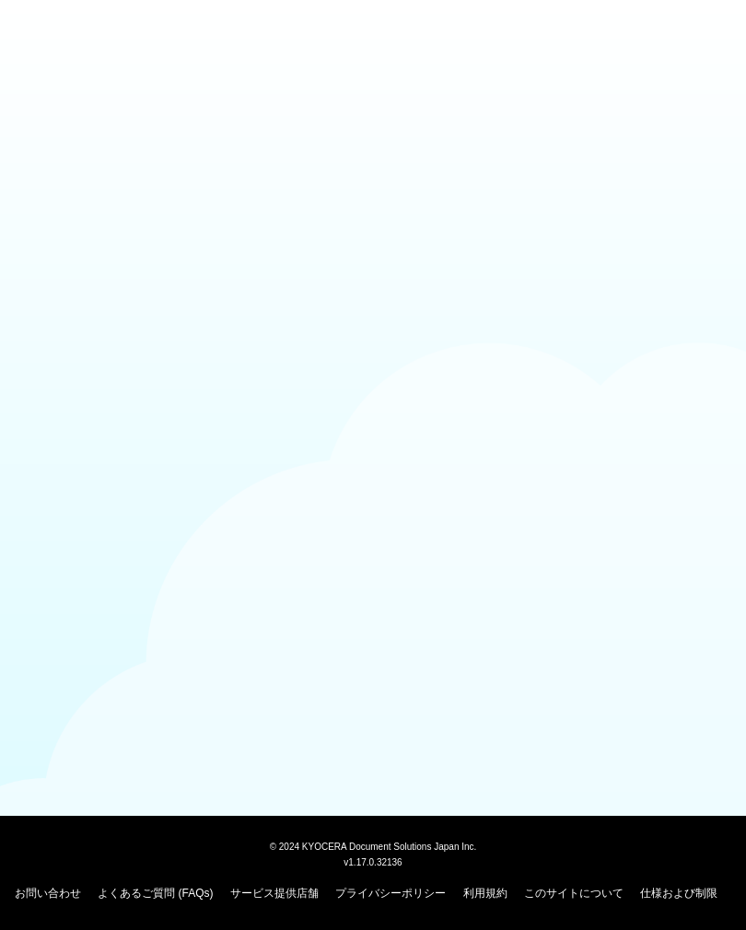
click at [683, 121] on body "© [DATE] KYOCERA Document Solutions Japan Inc. v1.17.0.32136 お問い合わせ よくあるご質問 (FA…" at bounding box center [373, 465] width 746 height 930
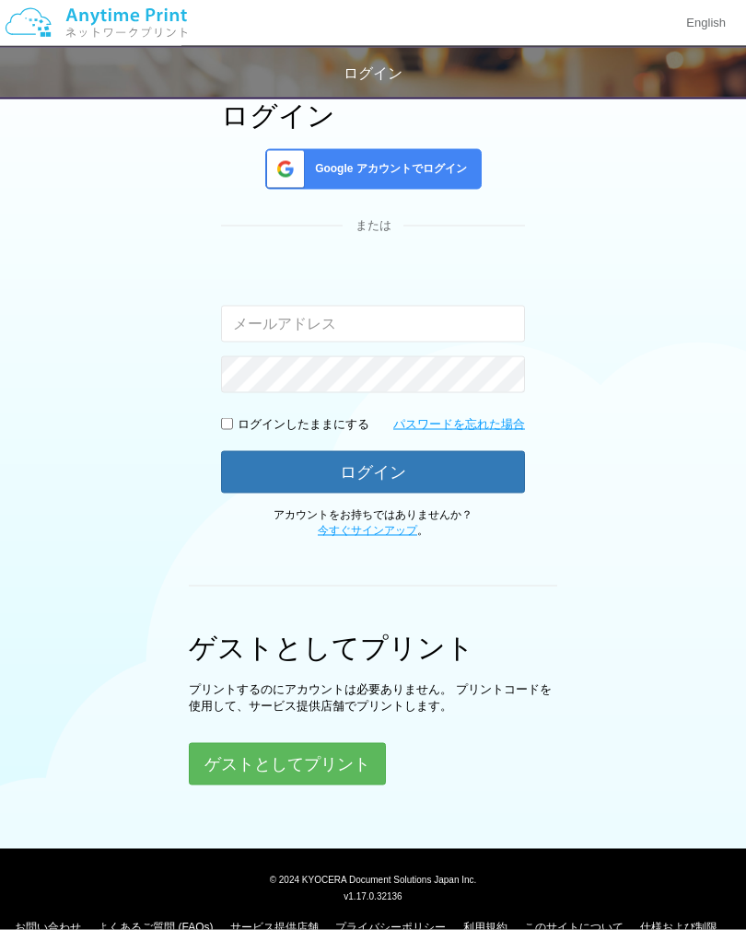
scroll to position [135, 0]
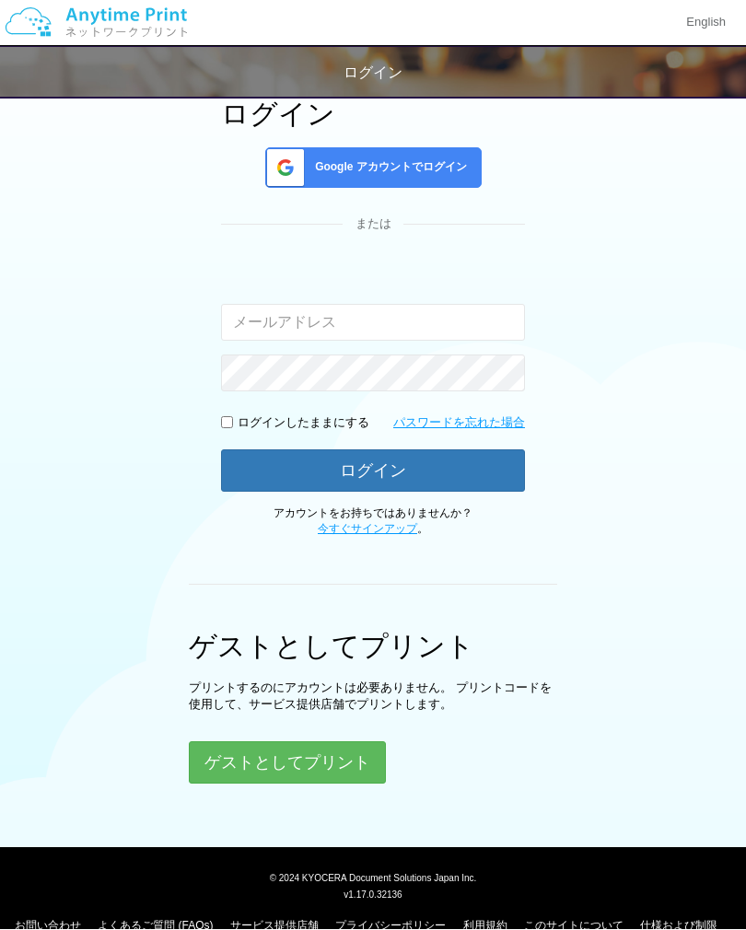
click at [295, 759] on button "ゲストとしてプリント" at bounding box center [287, 763] width 197 height 42
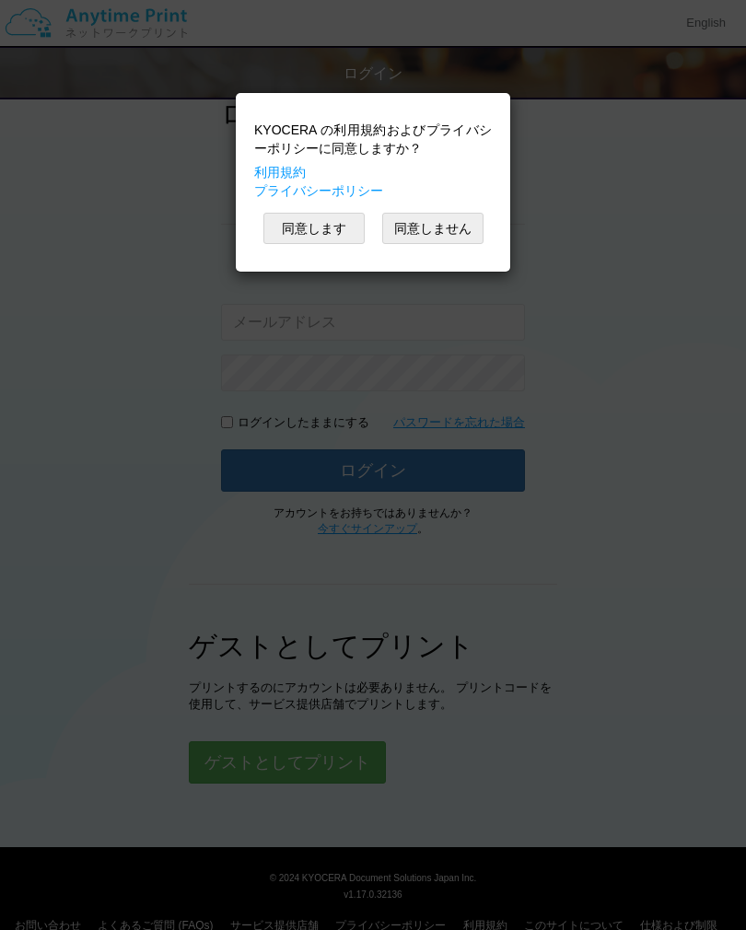
click at [316, 221] on button "同意します" at bounding box center [313, 228] width 101 height 31
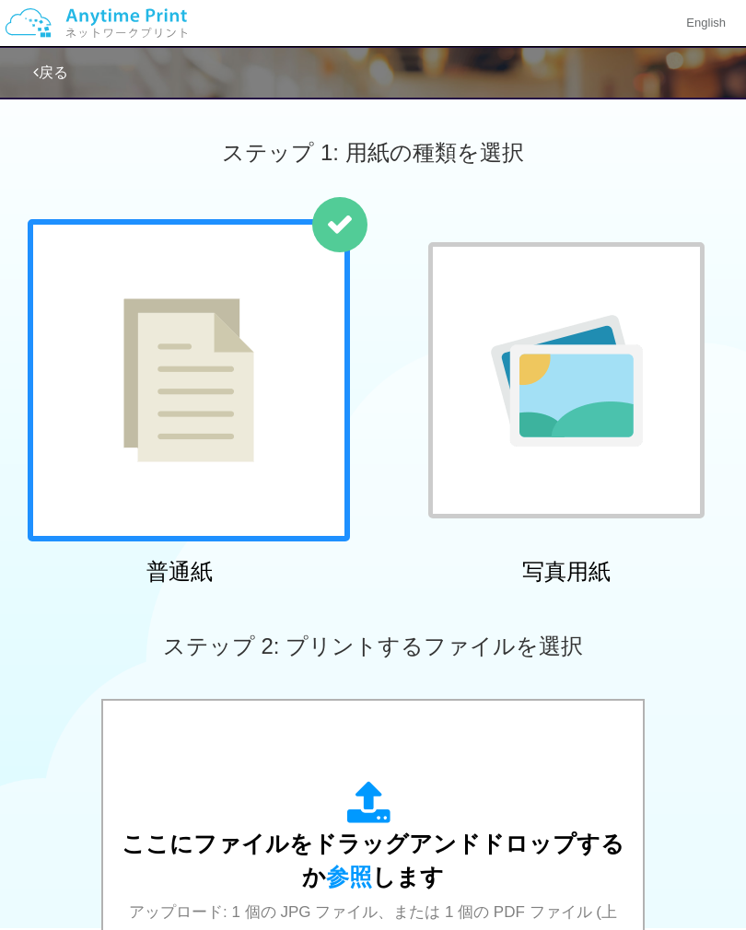
click at [362, 877] on span "参照" at bounding box center [349, 876] width 46 height 26
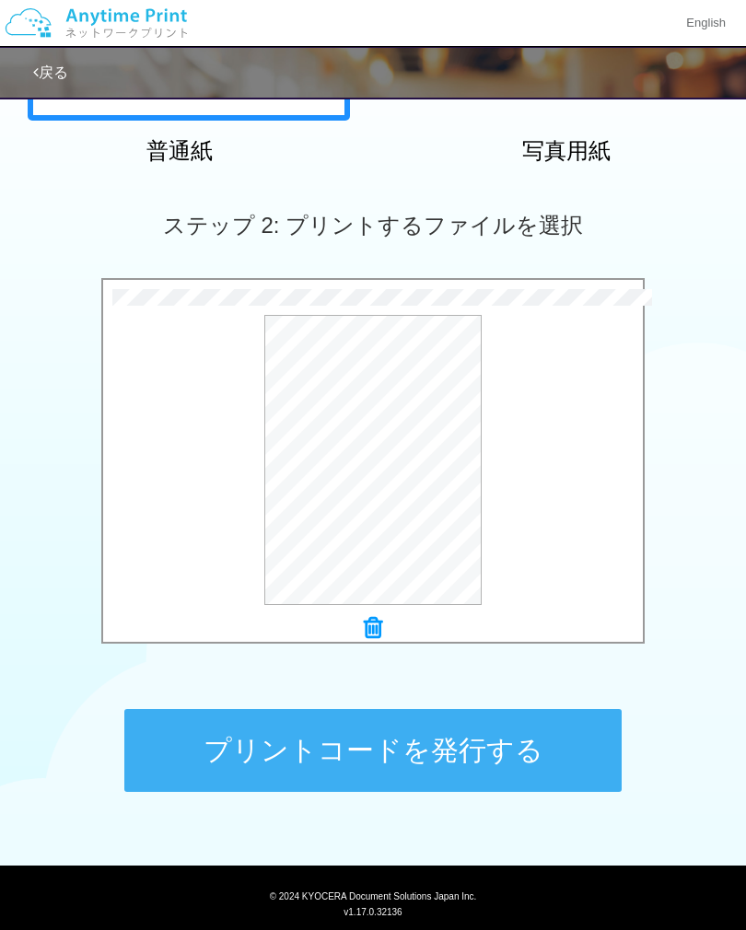
scroll to position [441, 0]
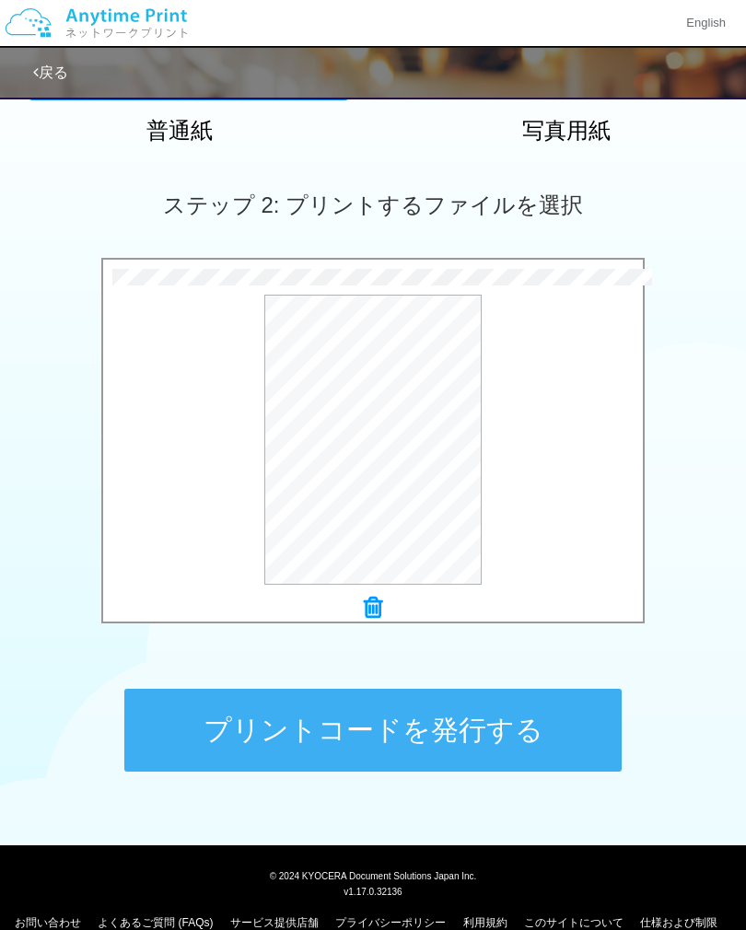
click at [385, 728] on button "プリントコードを発行する" at bounding box center [372, 730] width 497 height 83
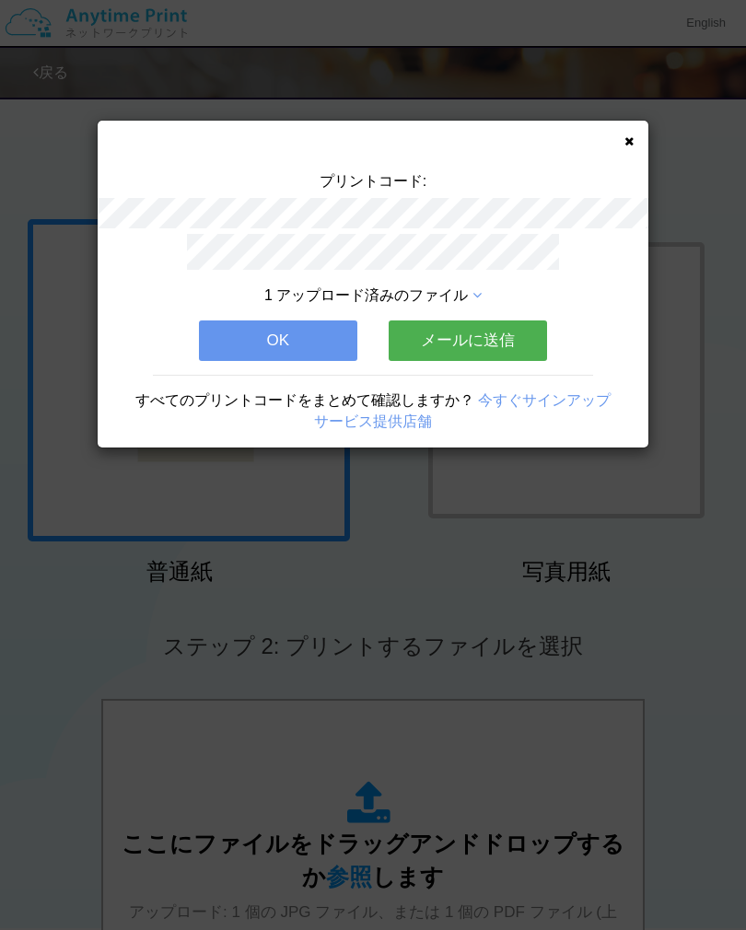
click at [474, 329] on button "メールに送信" at bounding box center [467, 340] width 158 height 41
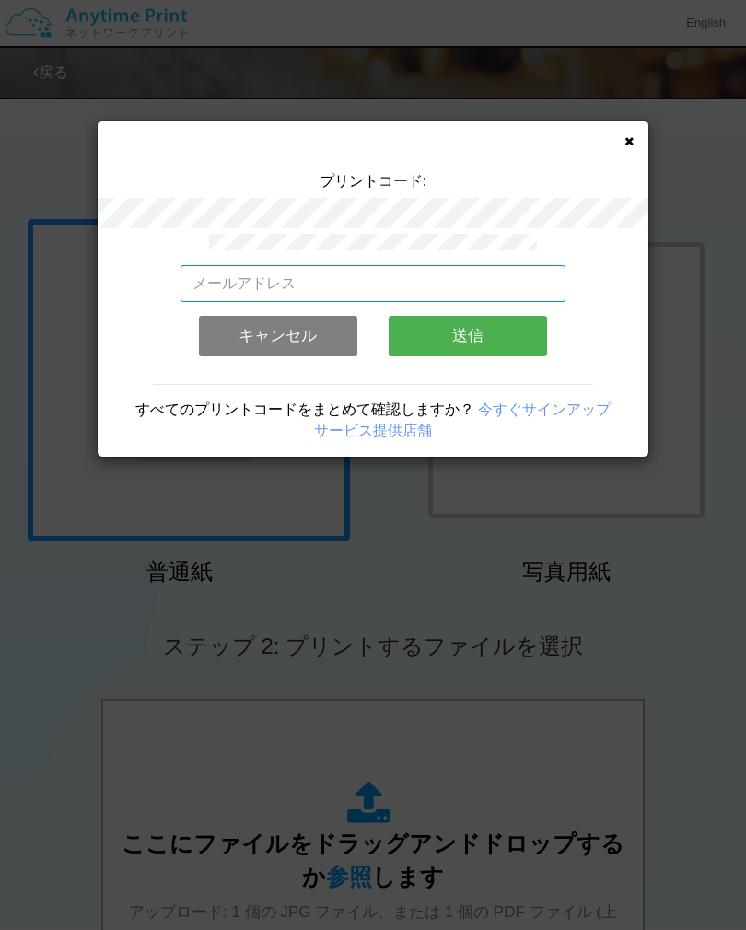
click at [396, 275] on input "email" at bounding box center [373, 283] width 386 height 37
type input "sanaeyumoto@hotmail.com"
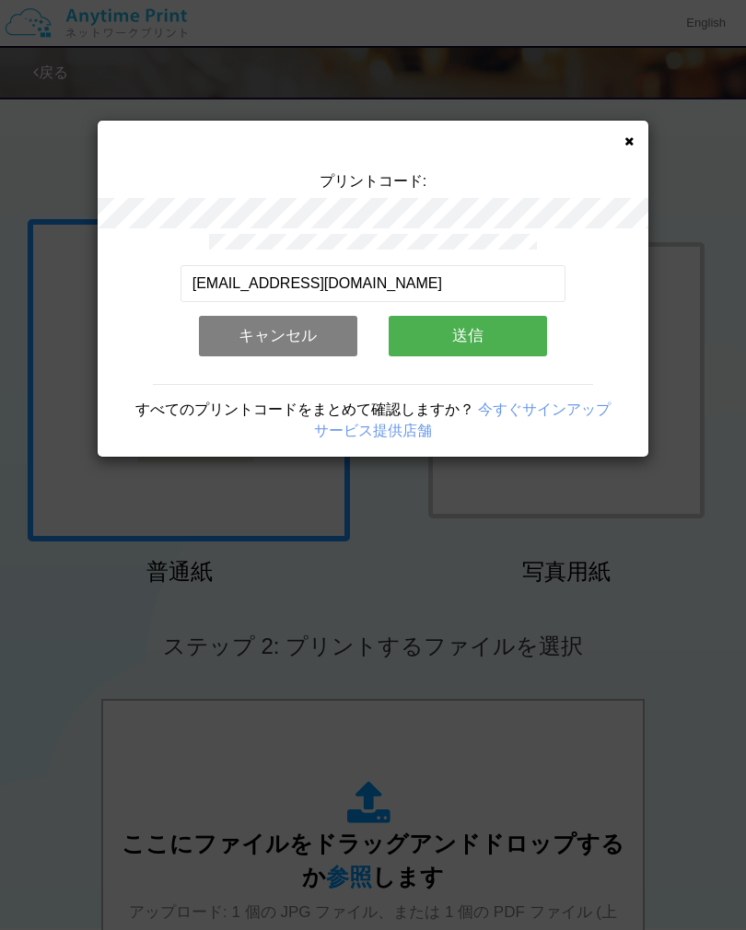
click at [474, 335] on button "送信" at bounding box center [467, 336] width 158 height 41
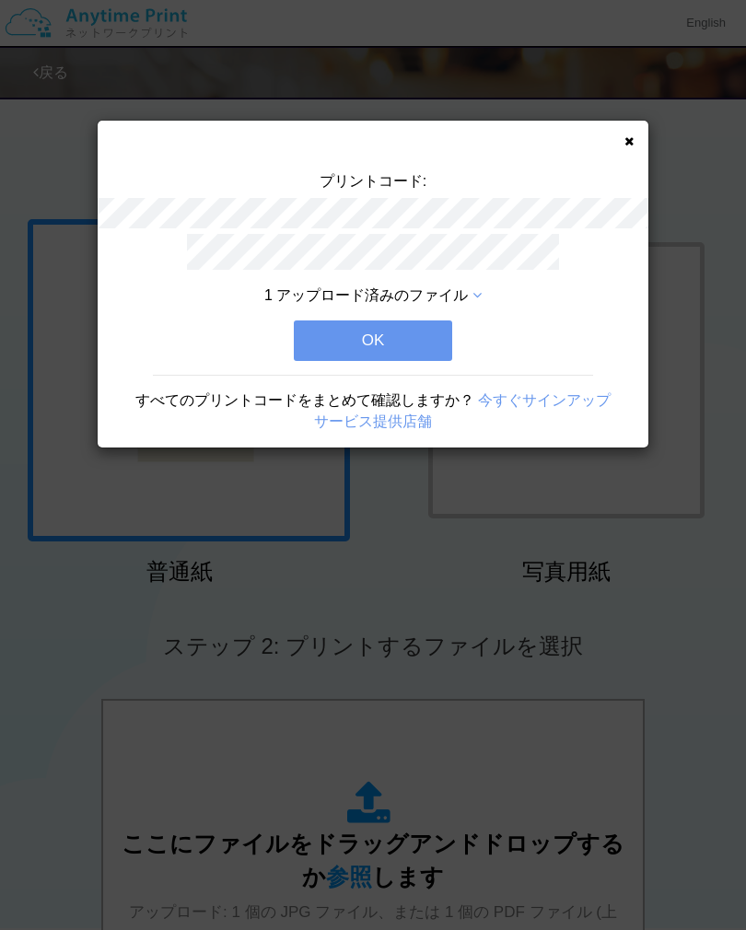
click at [378, 340] on button "OK" at bounding box center [373, 340] width 158 height 41
